Goal: Task Accomplishment & Management: Use online tool/utility

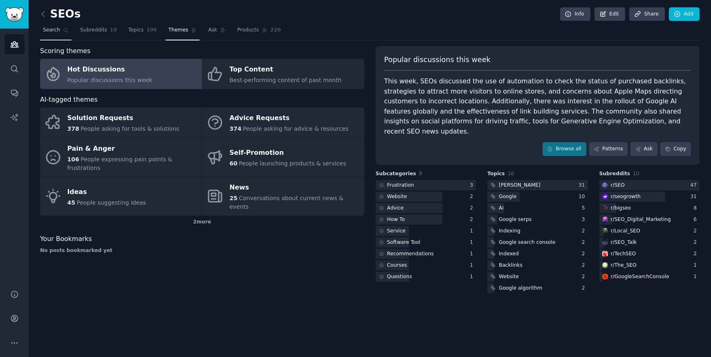
click at [57, 27] on span "Search" at bounding box center [51, 30] width 17 height 7
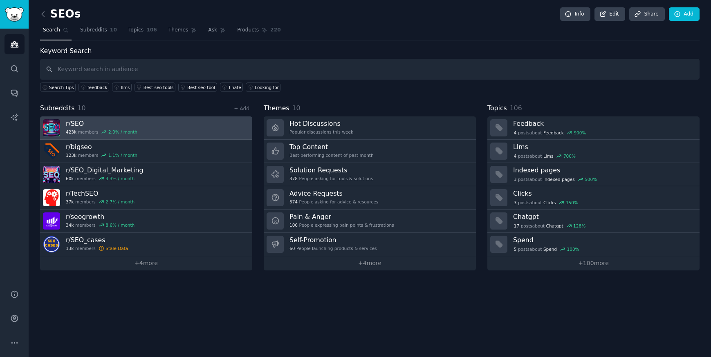
drag, startPoint x: 182, startPoint y: 135, endPoint x: 234, endPoint y: 125, distance: 52.6
click at [234, 125] on link "r/ SEO 423k members 2.0 % / month" at bounding box center [146, 127] width 212 height 23
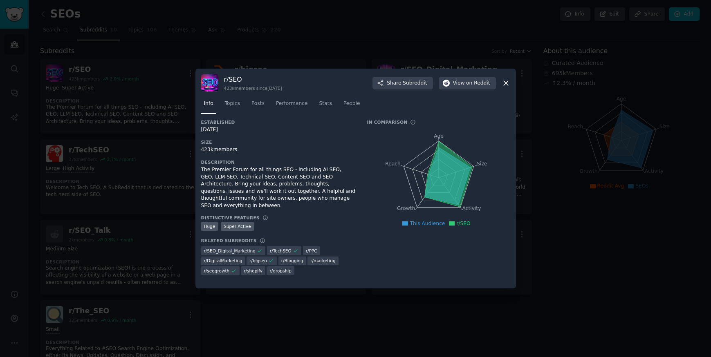
click at [163, 134] on div at bounding box center [355, 178] width 711 height 357
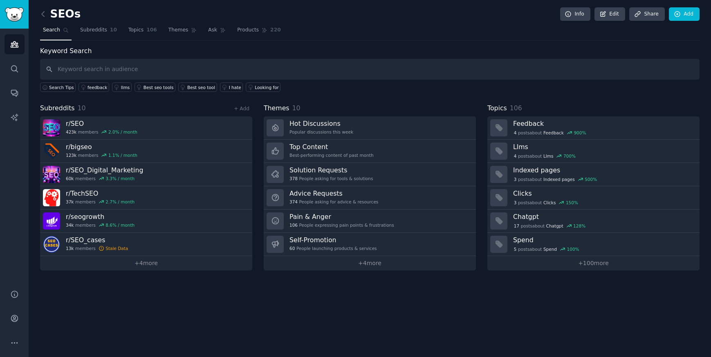
click at [114, 76] on input "text" at bounding box center [369, 69] width 659 height 21
type input "kidney"
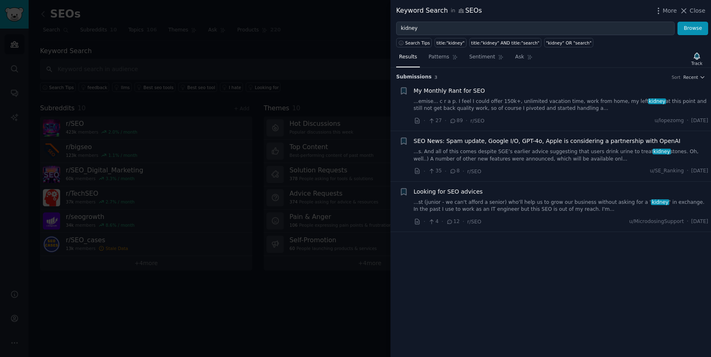
click at [96, 2] on div at bounding box center [355, 178] width 711 height 357
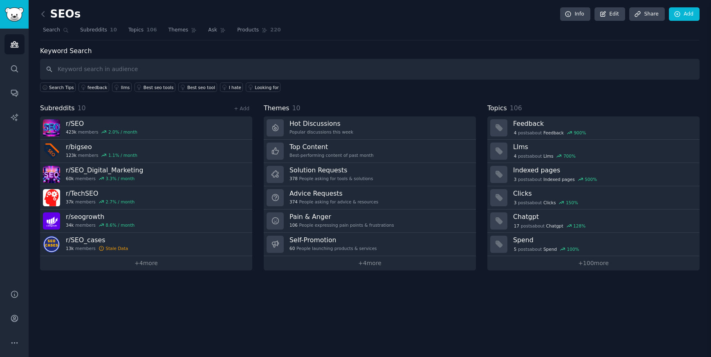
click at [96, 13] on div "SEOs Info Edit Share Add" at bounding box center [369, 15] width 659 height 17
click at [47, 31] on span "Search" at bounding box center [51, 30] width 17 height 7
click at [43, 16] on icon at bounding box center [43, 13] width 2 height 5
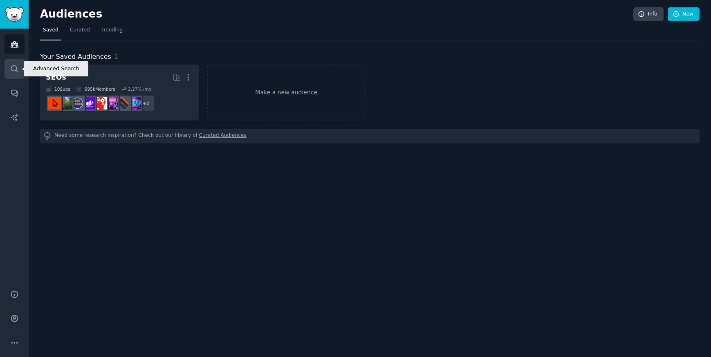
click at [11, 61] on link "Search" at bounding box center [14, 69] width 20 height 20
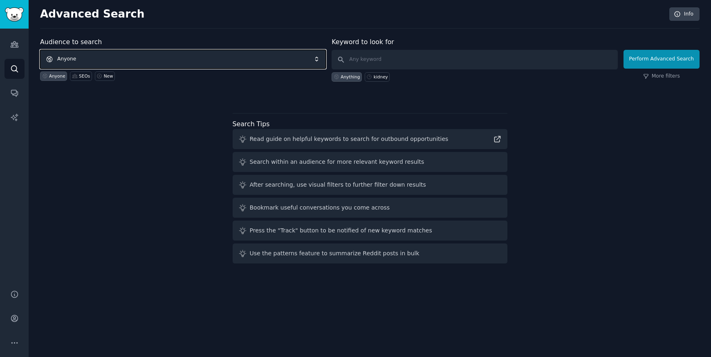
click at [234, 57] on span "Anyone" at bounding box center [183, 59] width 286 height 19
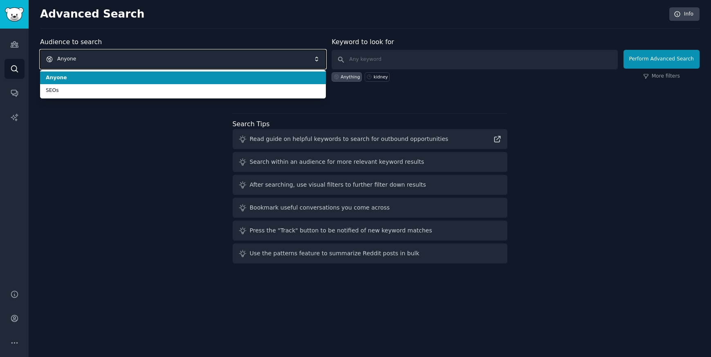
click at [234, 57] on span "Anyone" at bounding box center [183, 59] width 286 height 19
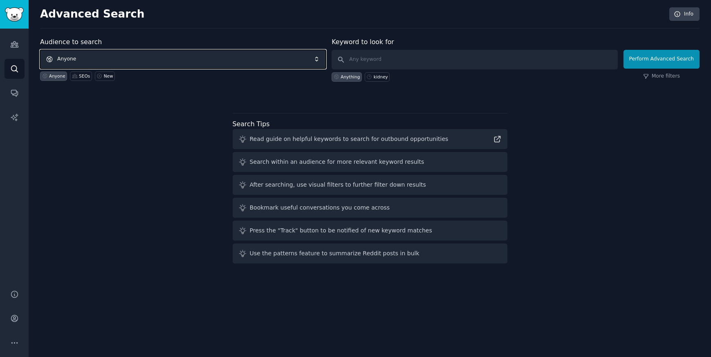
click at [234, 57] on span "Anyone" at bounding box center [183, 59] width 286 height 19
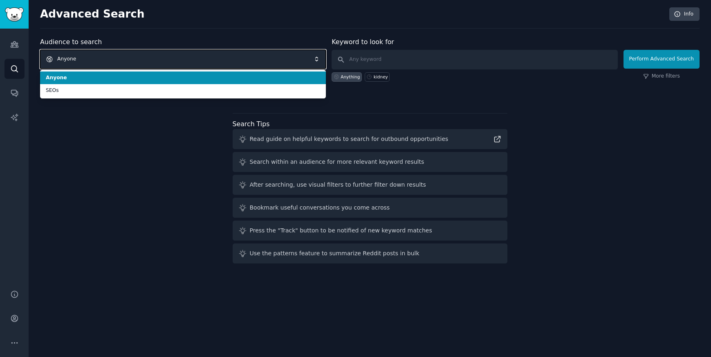
click at [234, 57] on span "Anyone" at bounding box center [183, 59] width 286 height 19
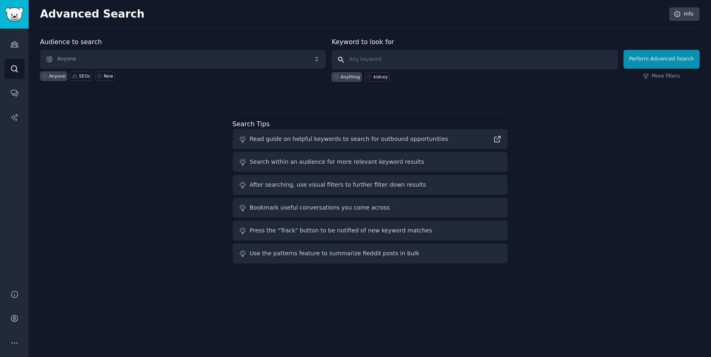
click at [371, 54] on input "text" at bounding box center [474, 60] width 286 height 20
type input "kidney"
click button "Perform Advanced Search" at bounding box center [661, 59] width 76 height 19
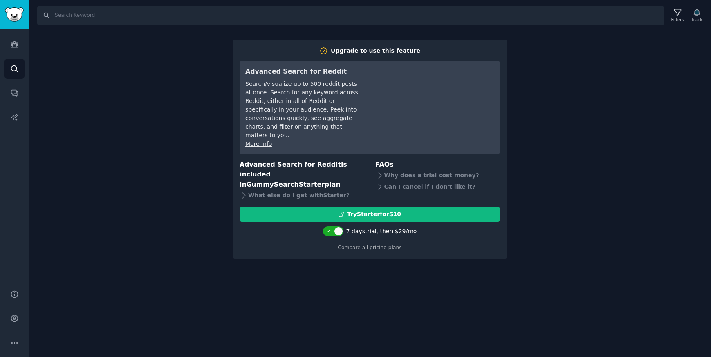
click at [531, 52] on div "Search Filters Track Upgrade to use this feature Advanced Search for Reddit Sea…" at bounding box center [370, 178] width 682 height 357
click at [537, 45] on div "Search Filters Track Upgrade to use this feature Advanced Search for Reddit Sea…" at bounding box center [370, 178] width 682 height 357
click at [147, 40] on div "Search Filters Track Upgrade to use this feature Advanced Search for Reddit Sea…" at bounding box center [370, 178] width 682 height 357
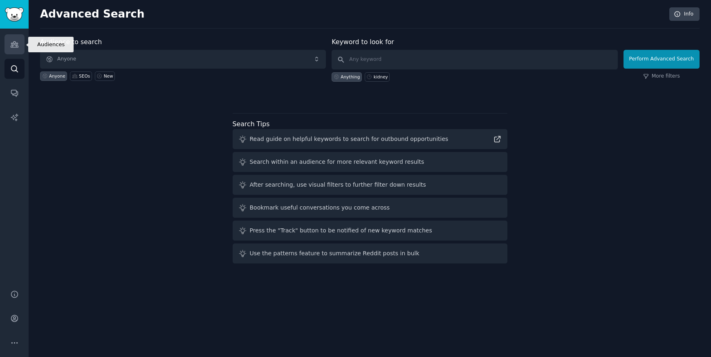
click at [9, 40] on link "Audiences" at bounding box center [14, 44] width 20 height 20
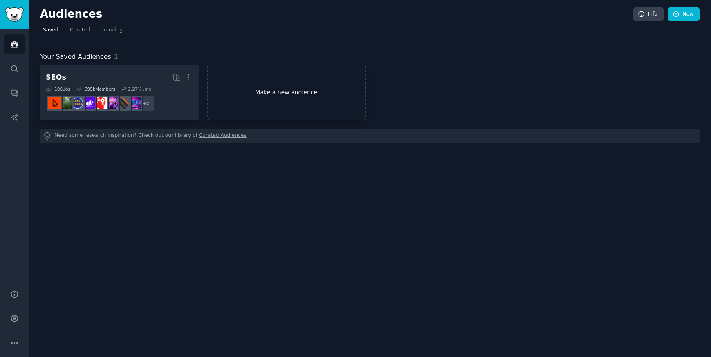
click at [294, 103] on link "Make a new audience" at bounding box center [286, 93] width 159 height 56
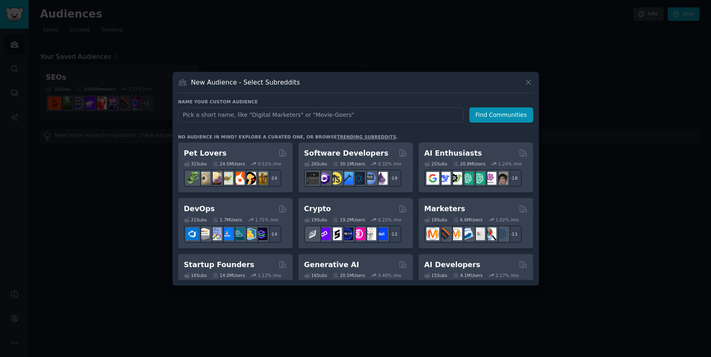
click at [279, 114] on input "text" at bounding box center [320, 114] width 285 height 15
type input "Kidney Donation"
click at [488, 117] on button "Find Communities" at bounding box center [501, 114] width 64 height 15
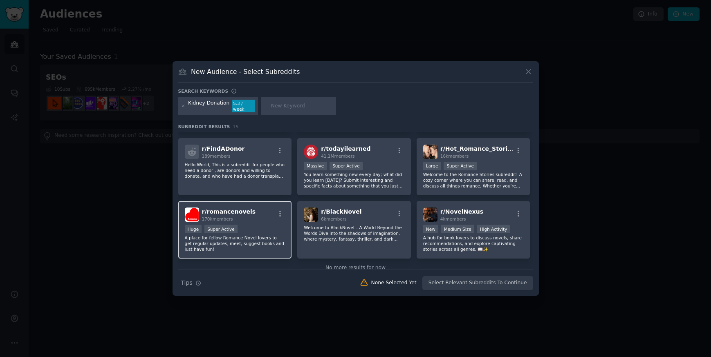
scroll to position [174, 0]
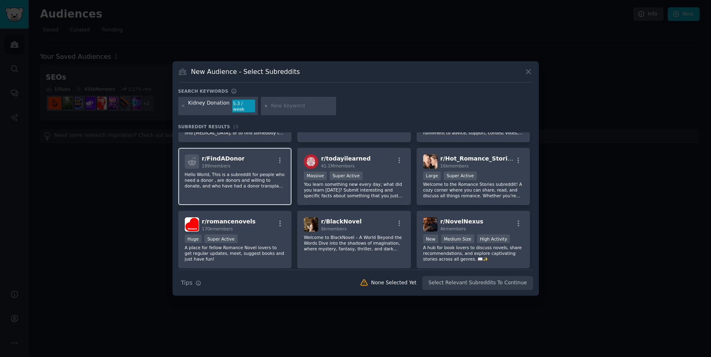
click at [255, 172] on p "Hello World, This is a subreddit for people who need a donor , are donors and w…" at bounding box center [235, 180] width 101 height 17
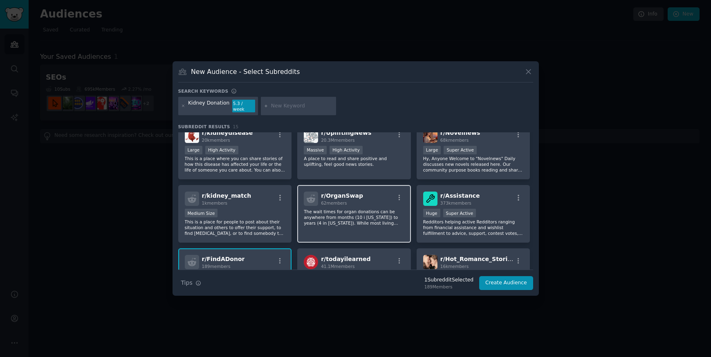
scroll to position [65, 0]
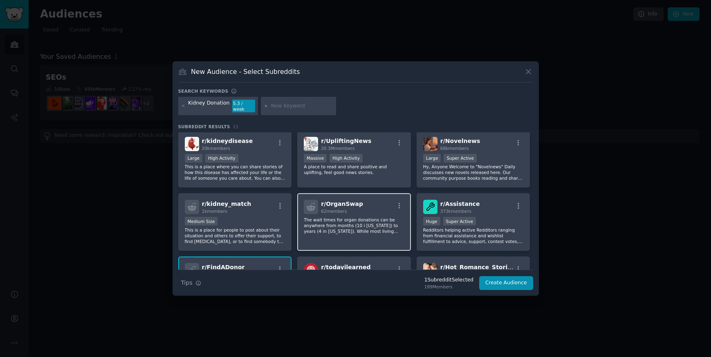
click at [356, 219] on p "The wait times for organ donations can be anywhere from months (10 i [US_STATE]…" at bounding box center [354, 225] width 101 height 17
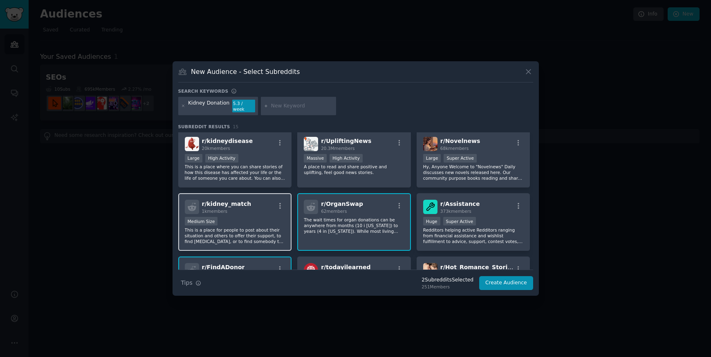
click at [281, 218] on div "Medium Size" at bounding box center [235, 222] width 101 height 10
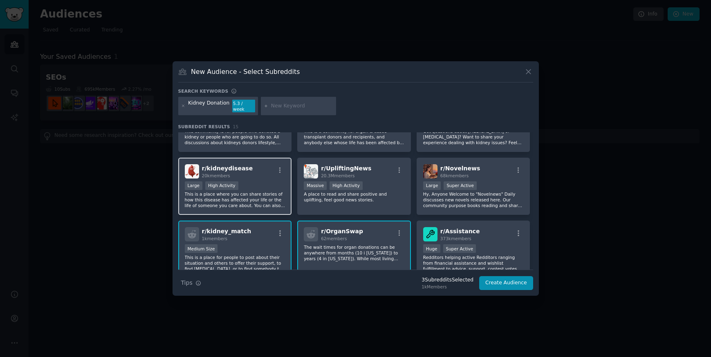
click at [273, 196] on p "This is a place where you can share stories of how this disease has affected yo…" at bounding box center [235, 199] width 101 height 17
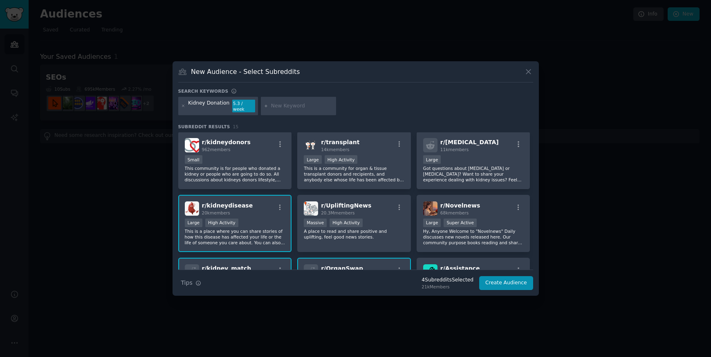
scroll to position [0, 0]
click at [248, 172] on p "This community is for people who donated a kidney or people who are going to do…" at bounding box center [235, 174] width 101 height 17
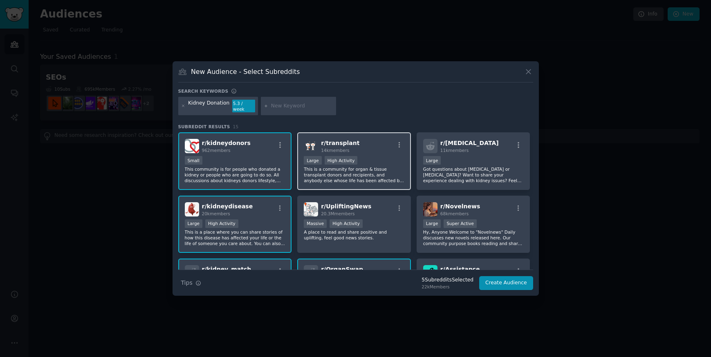
click at [370, 170] on p "This is a community for organ & tissue transplant donors and recipients, and an…" at bounding box center [354, 174] width 101 height 17
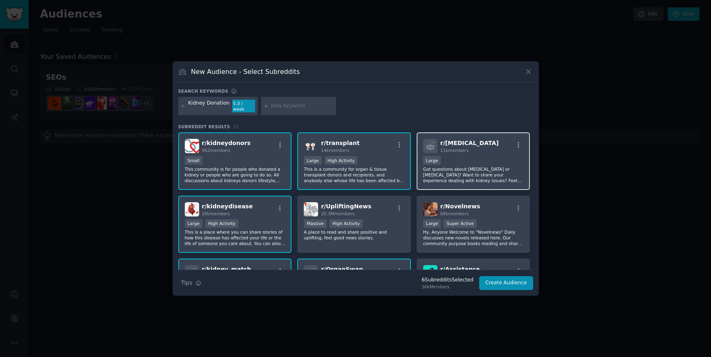
click at [474, 167] on p "Got questions about [MEDICAL_DATA] or [MEDICAL_DATA]? Want to share your experi…" at bounding box center [473, 174] width 101 height 17
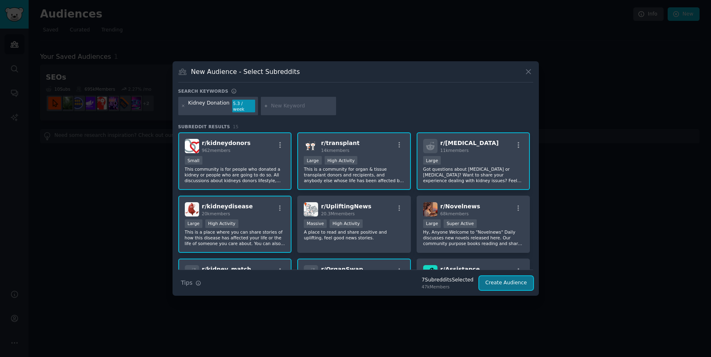
click at [510, 280] on button "Create Audience" at bounding box center [506, 283] width 54 height 14
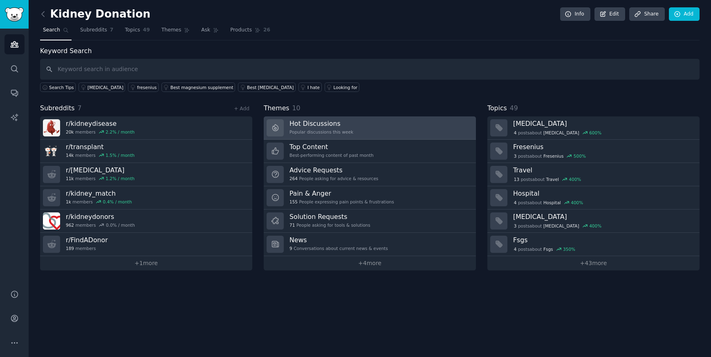
click at [333, 129] on div "Popular discussions this week" at bounding box center [321, 132] width 64 height 6
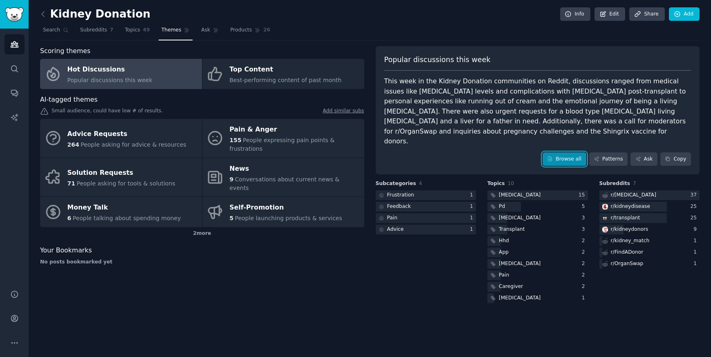
click at [569, 152] on link "Browse all" at bounding box center [564, 159] width 44 height 14
